Goal: Task Accomplishment & Management: Manage account settings

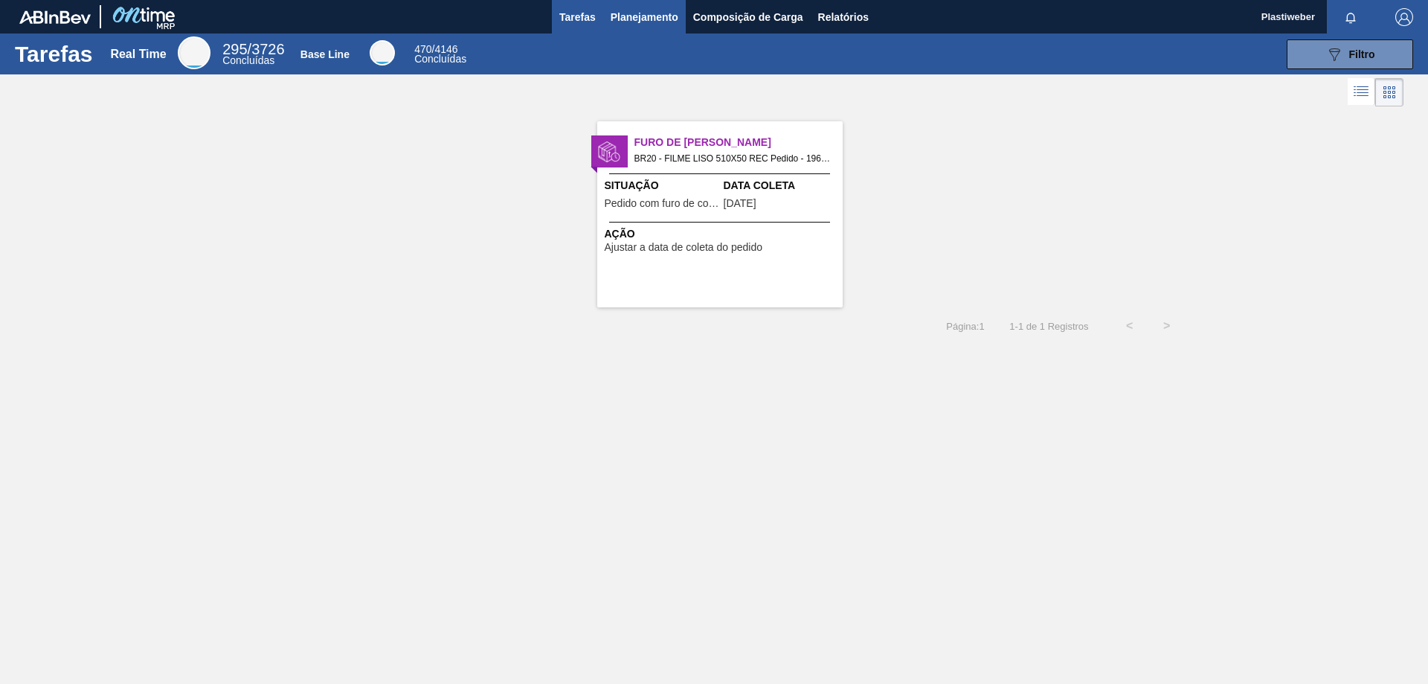
click at [632, 26] on button "Planejamento" at bounding box center [644, 16] width 83 height 33
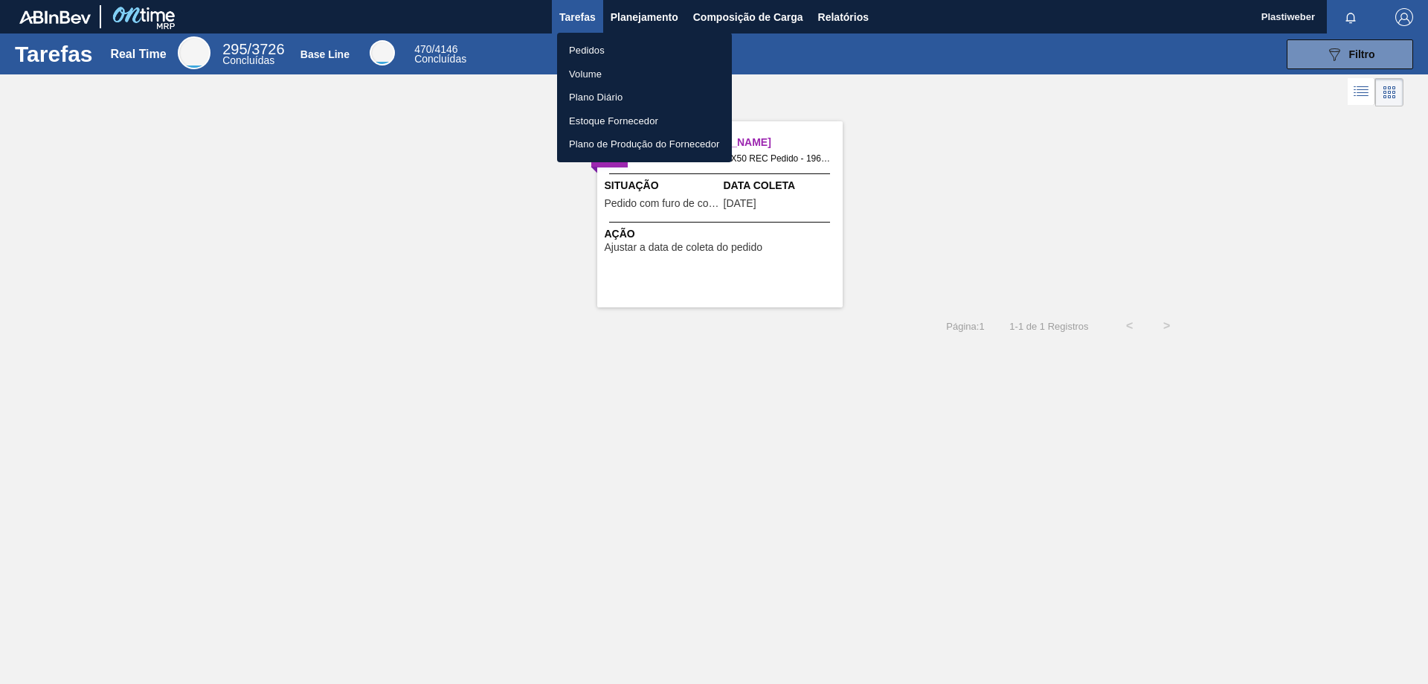
click at [583, 51] on li "Pedidos" at bounding box center [644, 51] width 175 height 24
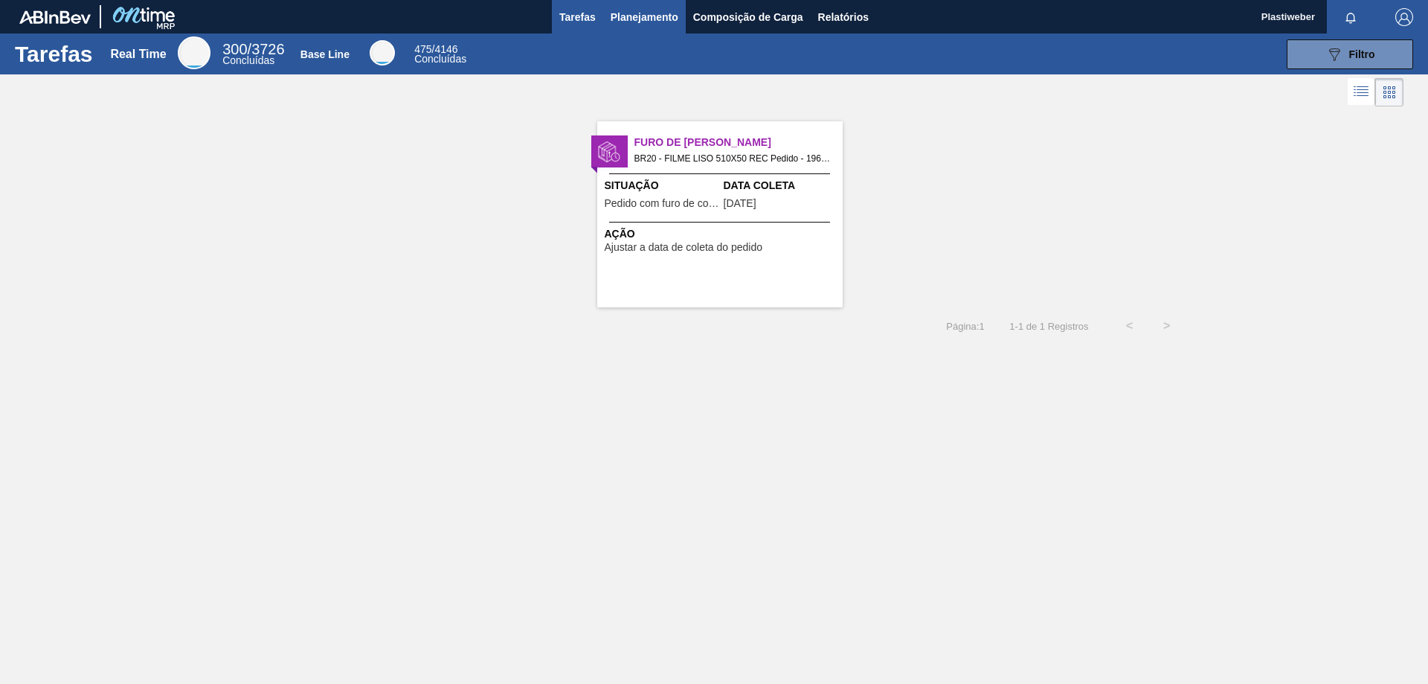
click at [623, 22] on span "Planejamento" at bounding box center [645, 17] width 68 height 18
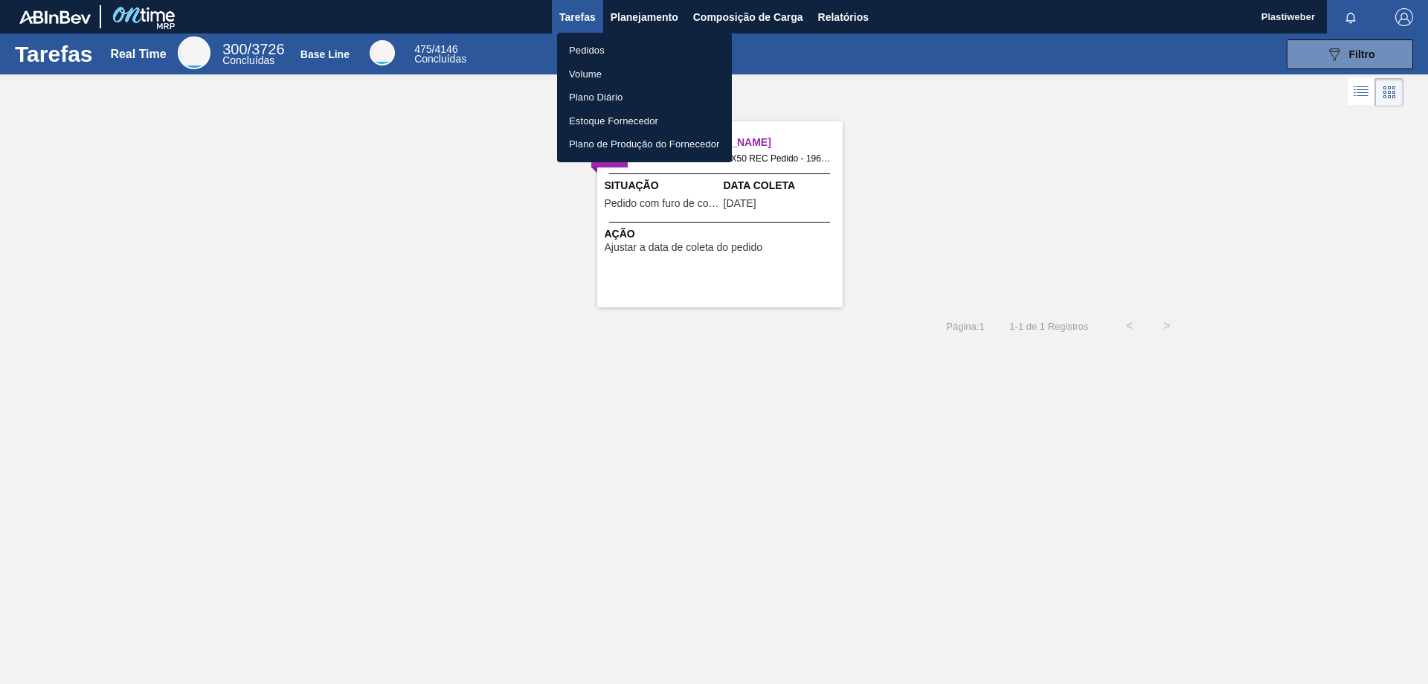
click at [597, 43] on li "Pedidos" at bounding box center [644, 51] width 175 height 24
